Goal: Transaction & Acquisition: Book appointment/travel/reservation

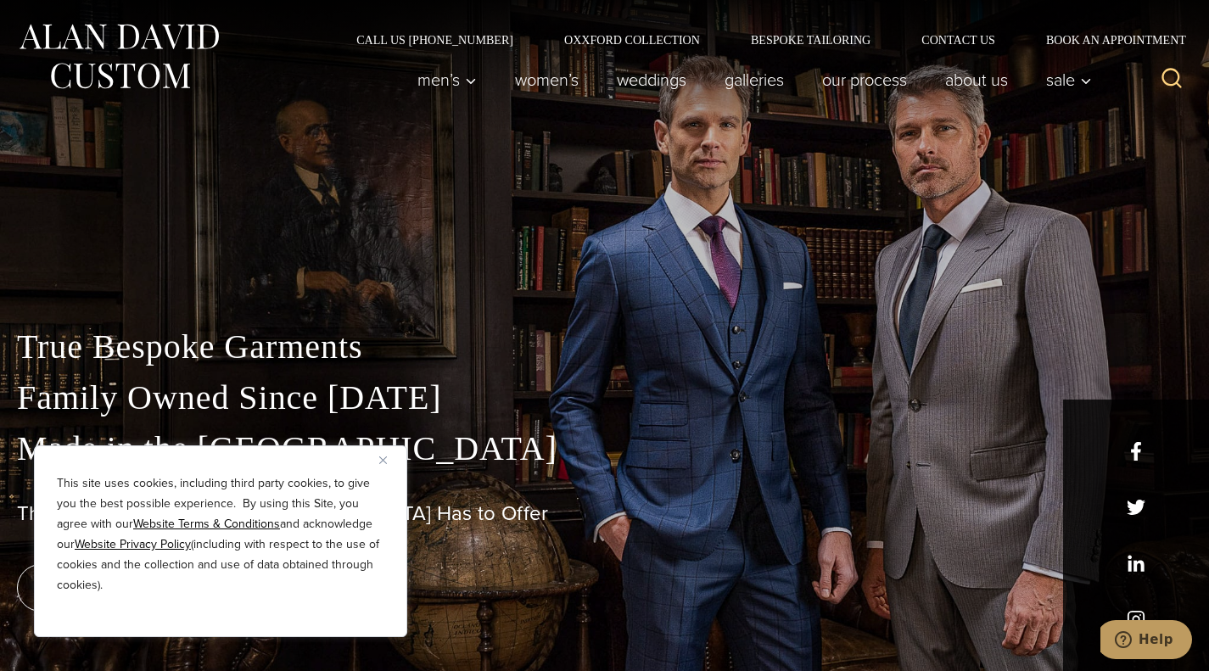
click at [387, 457] on button "Close" at bounding box center [389, 460] width 20 height 20
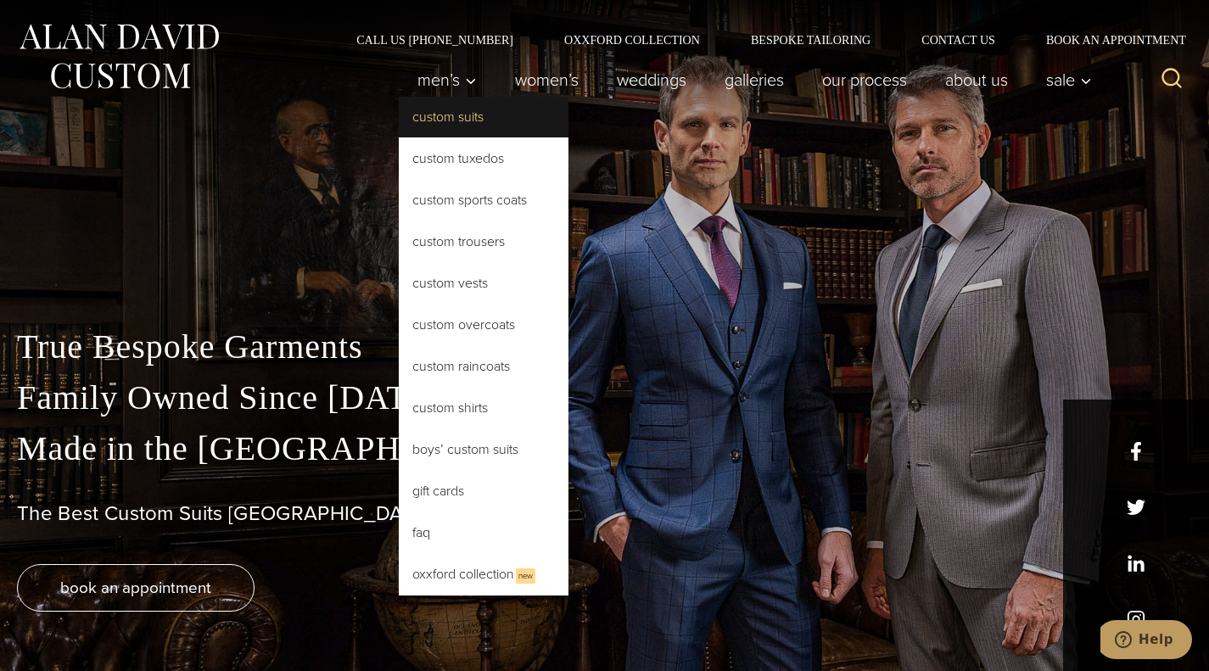
click at [431, 111] on link "Custom Suits" at bounding box center [484, 117] width 170 height 41
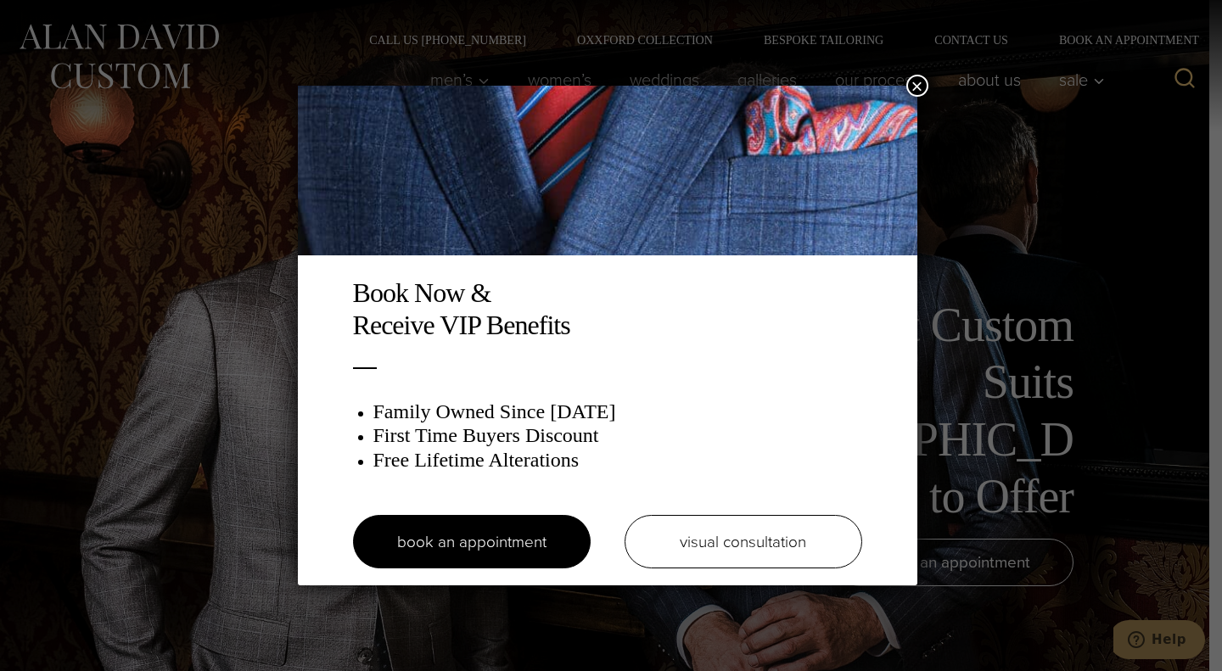
click at [922, 85] on button "×" at bounding box center [917, 86] width 22 height 22
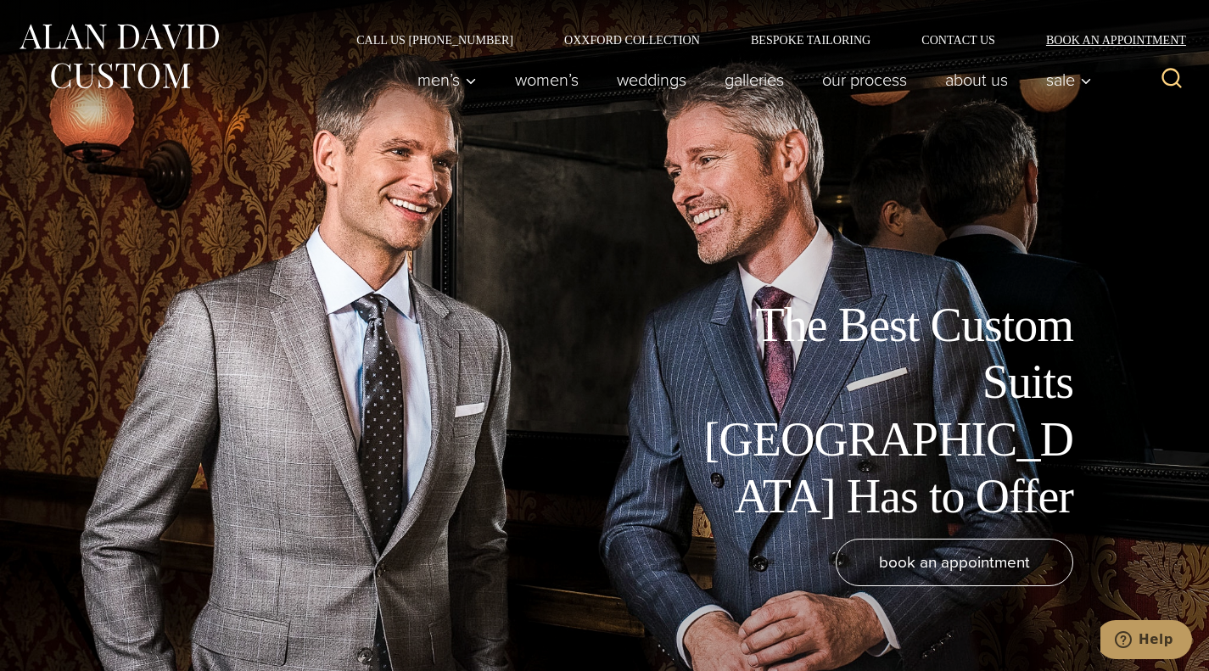
click at [1108, 39] on link "Book an Appointment" at bounding box center [1106, 40] width 171 height 12
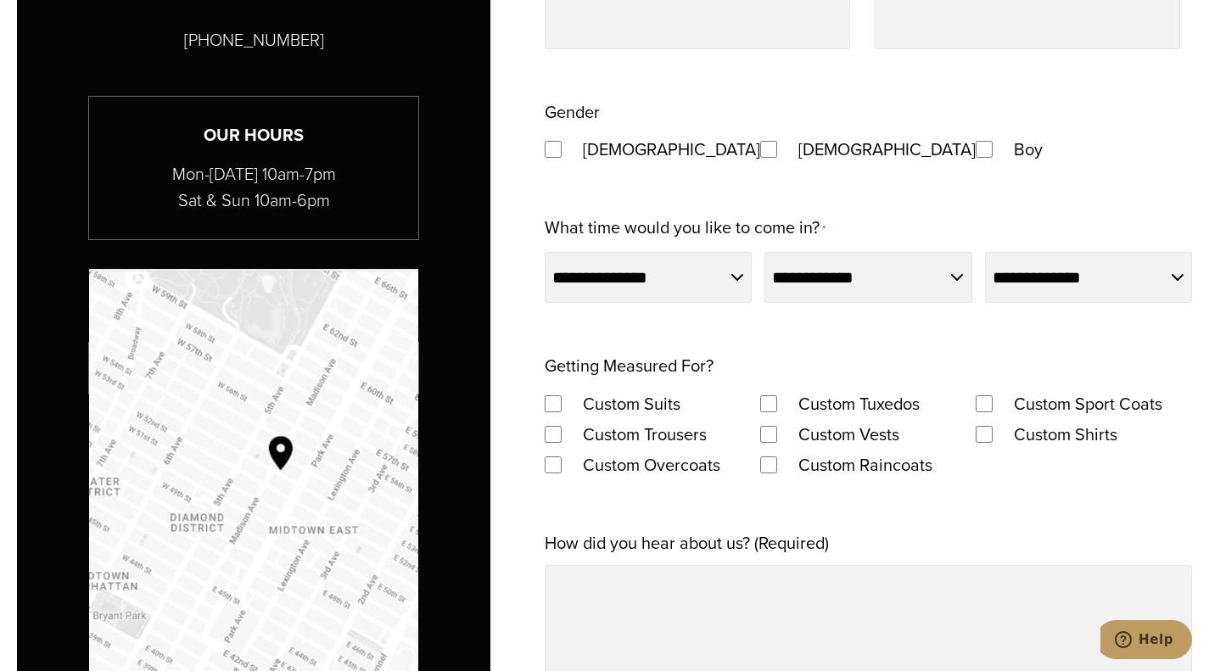
scroll to position [1273, 0]
